Goal: Task Accomplishment & Management: Use online tool/utility

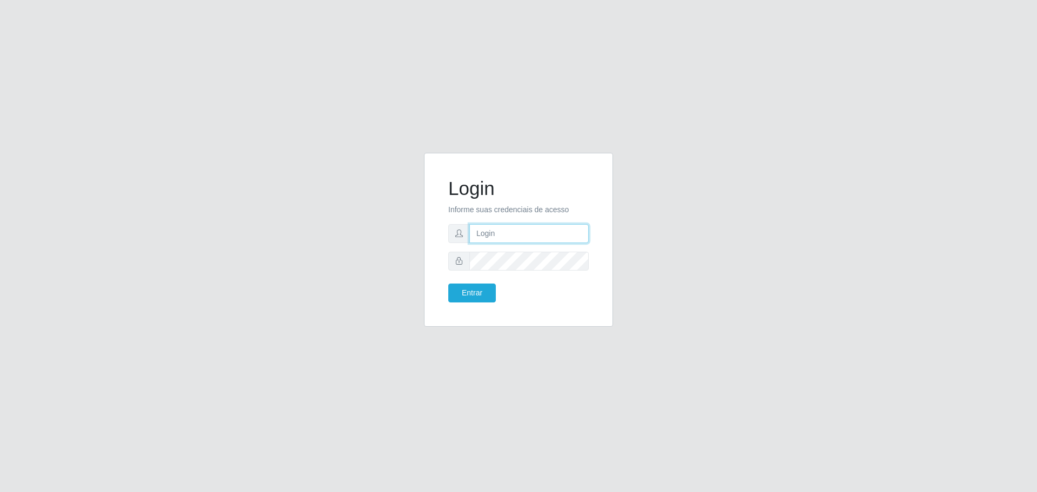
type input "[EMAIL_ADDRESS][DOMAIN_NAME]"
click at [427, 285] on div "Login Informe suas credenciais de acesso [EMAIL_ADDRESS][DOMAIN_NAME] Entrar" at bounding box center [518, 240] width 189 height 174
click at [455, 294] on button "Entrar" at bounding box center [472, 293] width 48 height 19
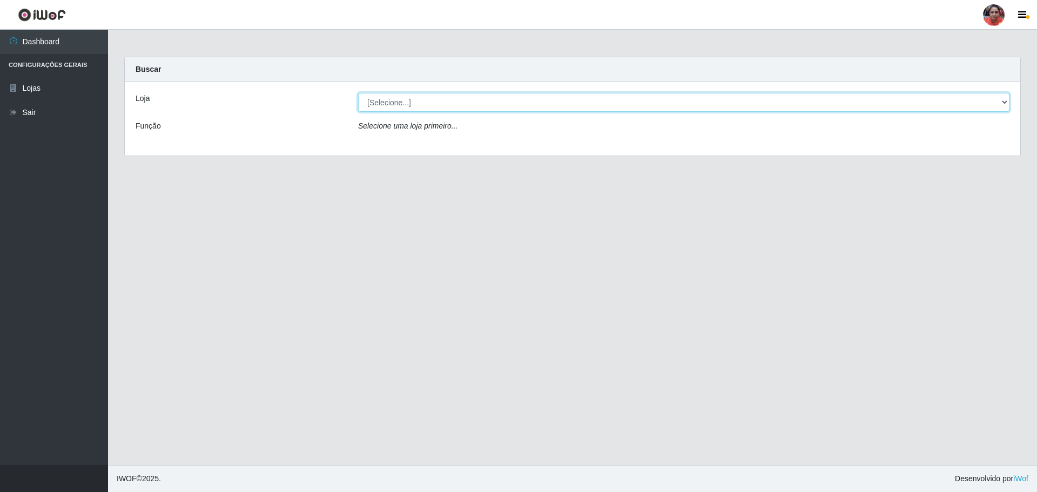
click at [1004, 102] on select "[Selecione...] Mar Vermelho - Loja 05" at bounding box center [684, 102] width 652 height 19
select select "252"
click at [358, 93] on select "[Selecione...] Mar Vermelho - Loja 05" at bounding box center [684, 102] width 652 height 19
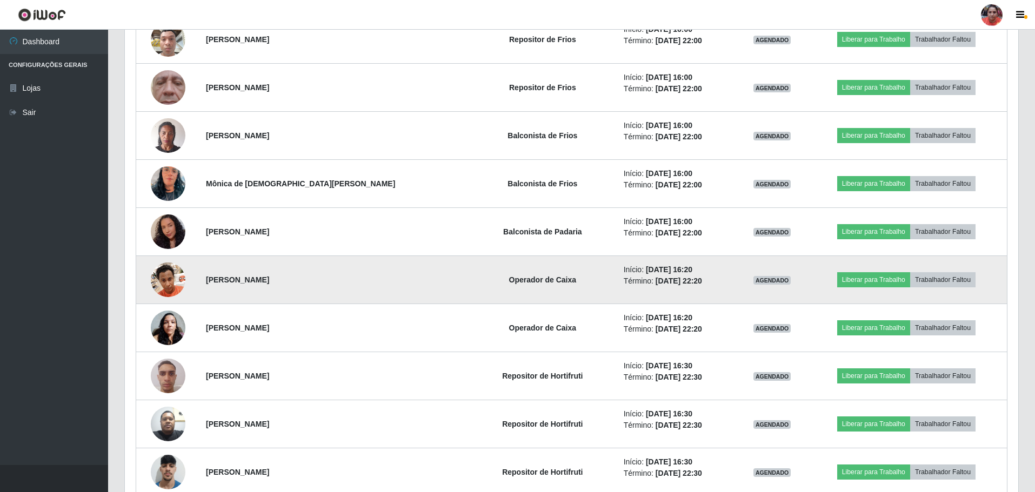
scroll to position [1999, 0]
